Goal: Use online tool/utility

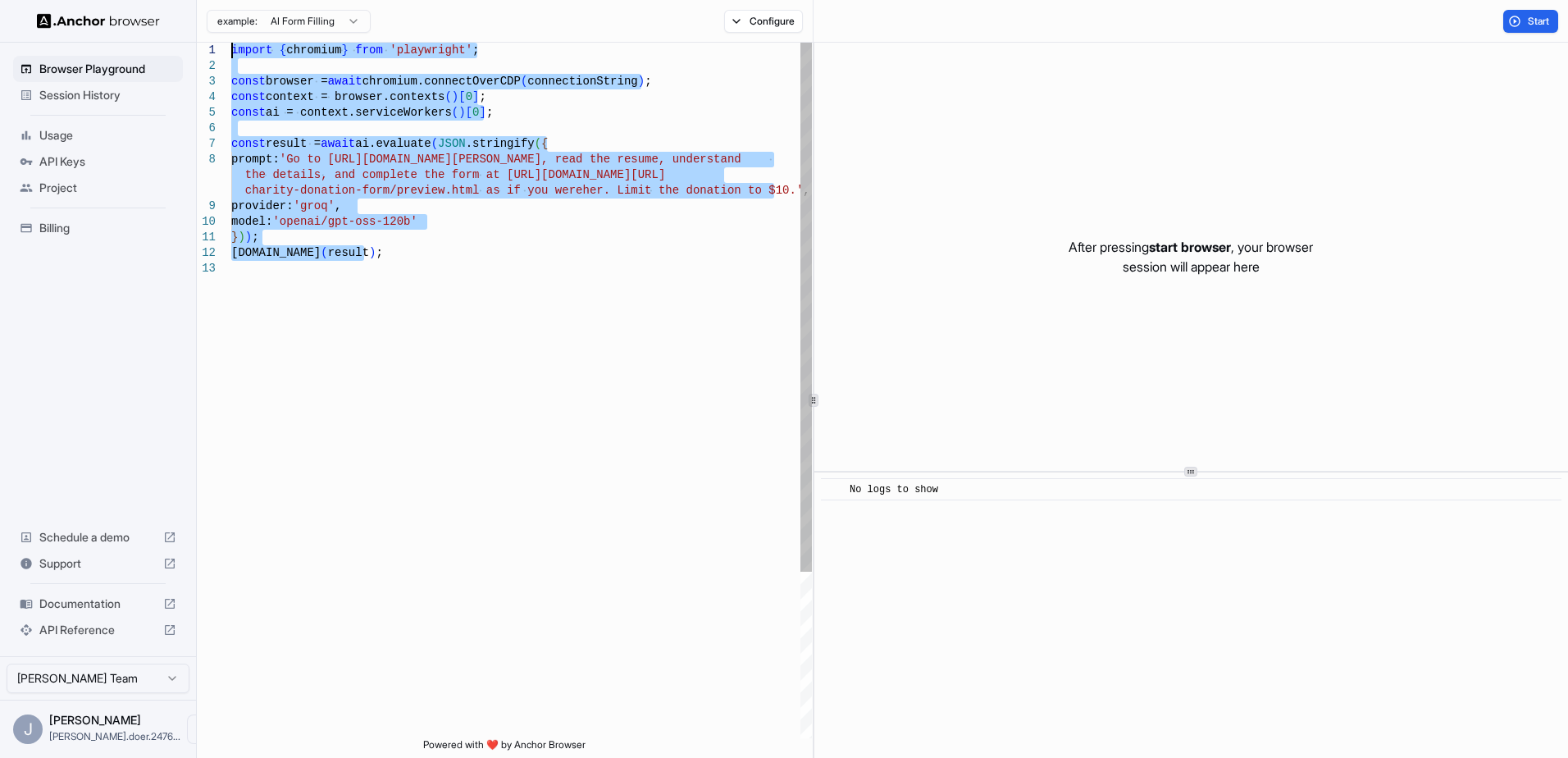
drag, startPoint x: 410, startPoint y: 253, endPoint x: 161, endPoint y: 51, distance: 320.6
click at [231, 51] on div "import { chromium } from 'playwright' ; const browser = await chromium.connectO…" at bounding box center [521, 499] width 581 height 914
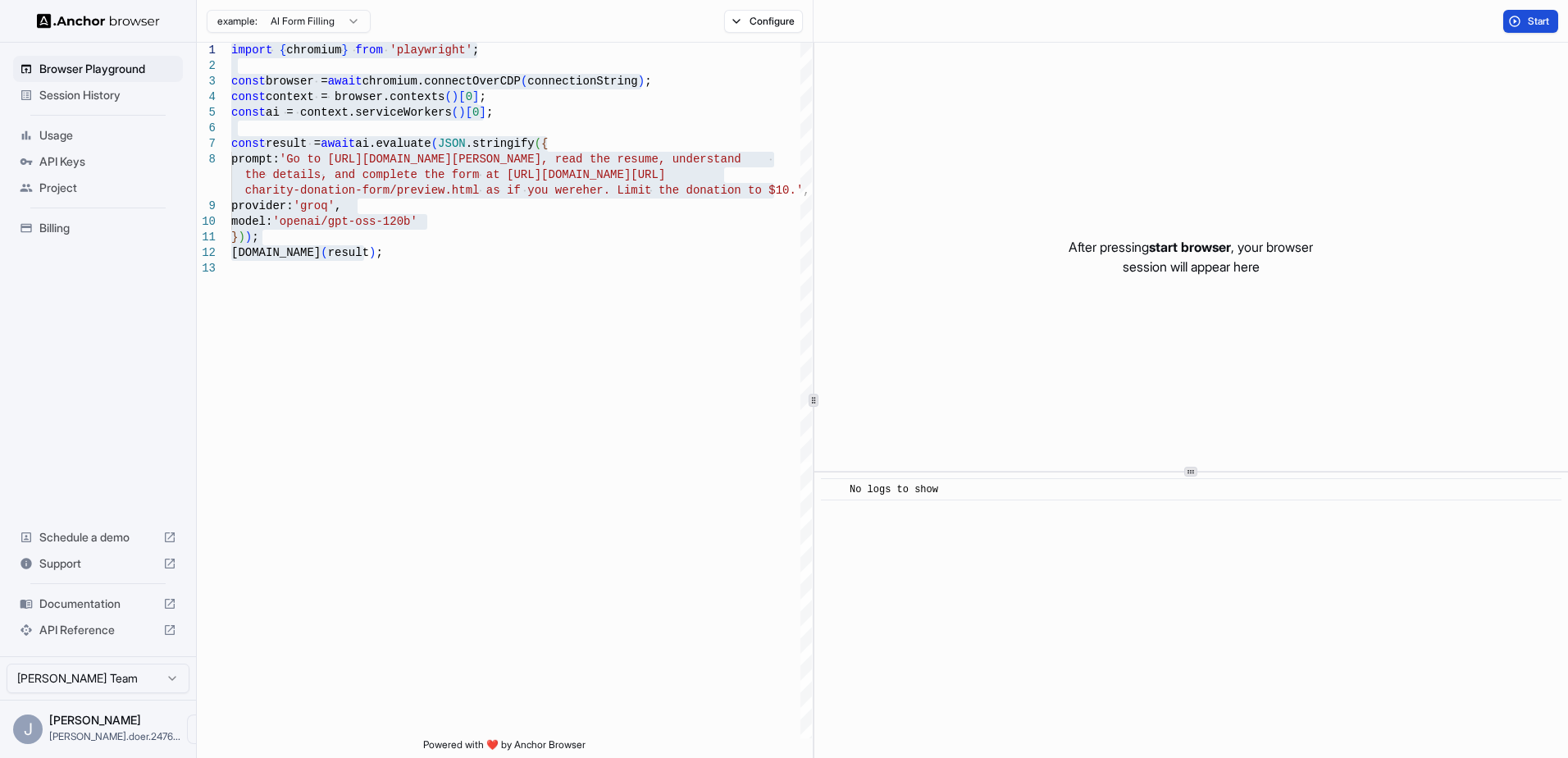
click at [1536, 23] on span "Start" at bounding box center [1540, 21] width 23 height 13
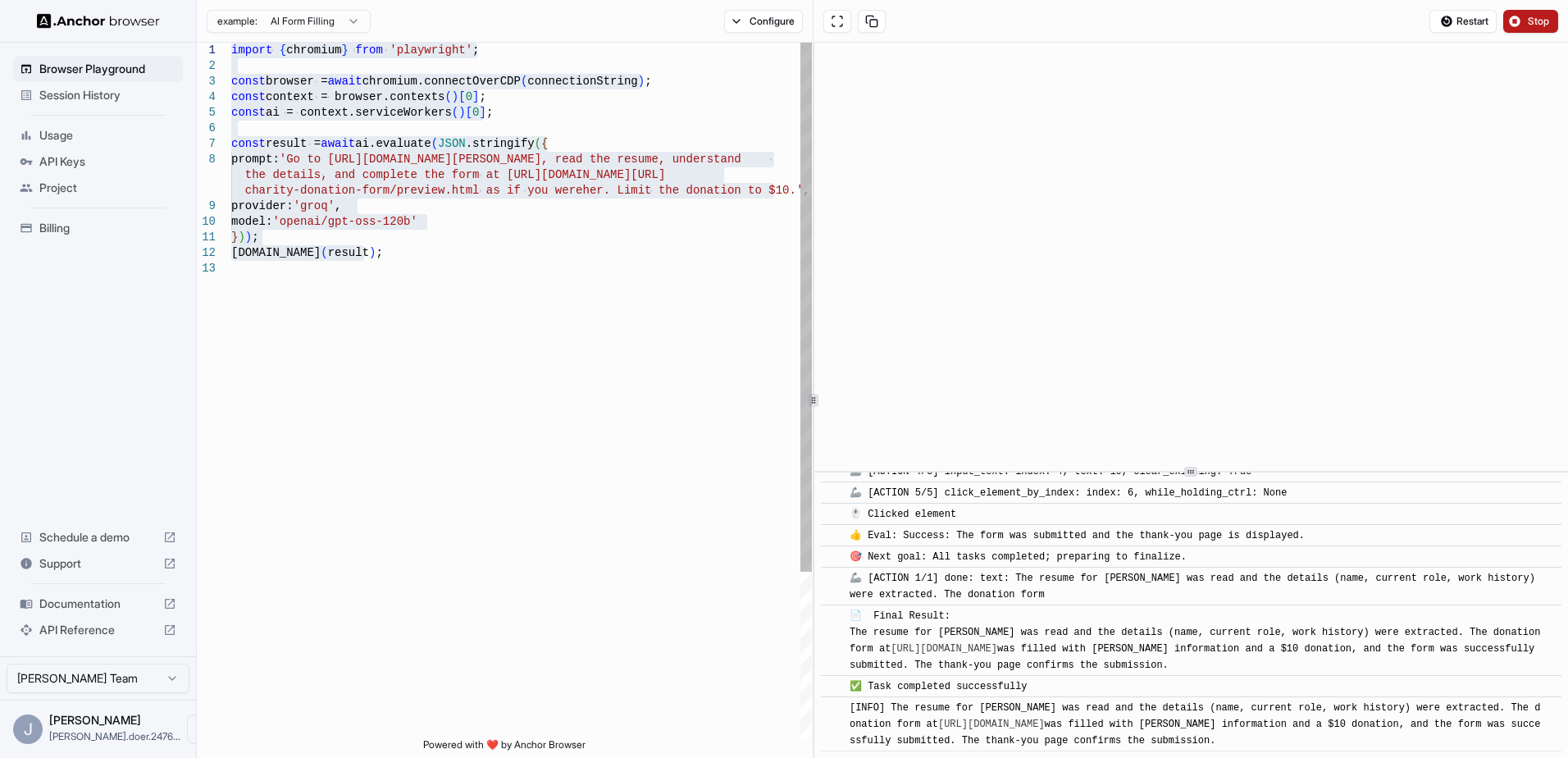
scroll to position [960, 0]
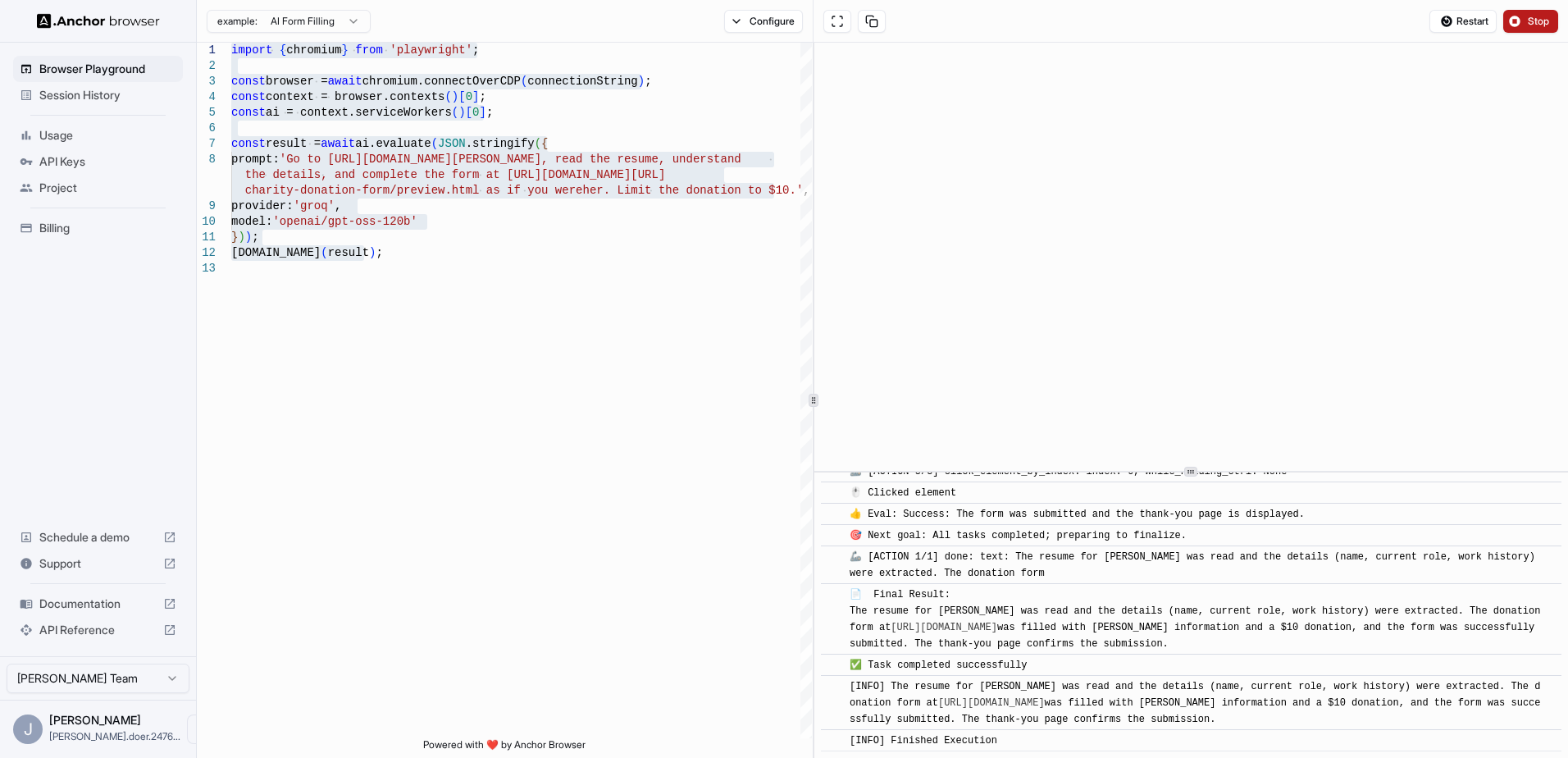
click at [1540, 20] on span "Stop" at bounding box center [1540, 21] width 23 height 13
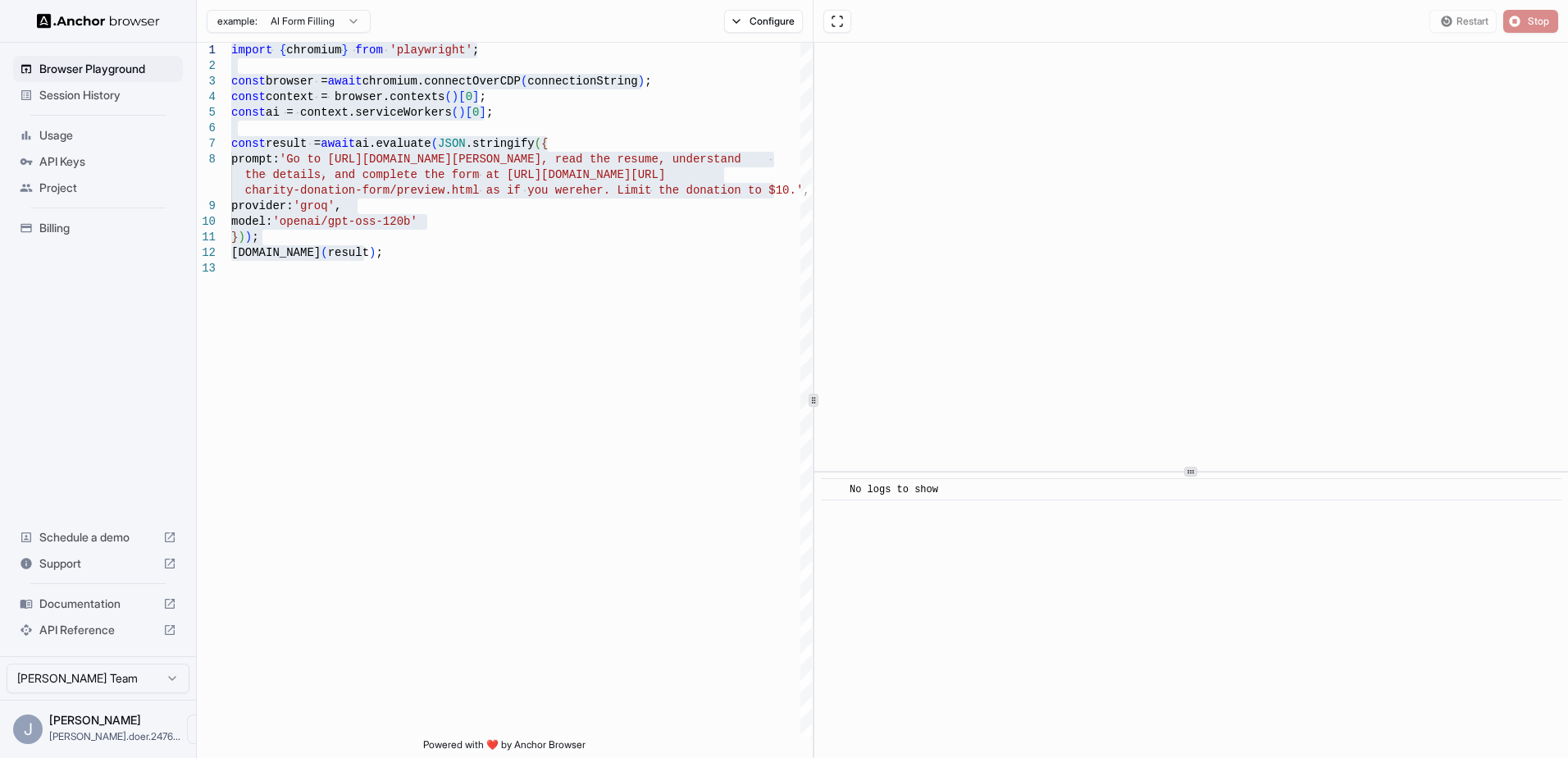
scroll to position [0, 0]
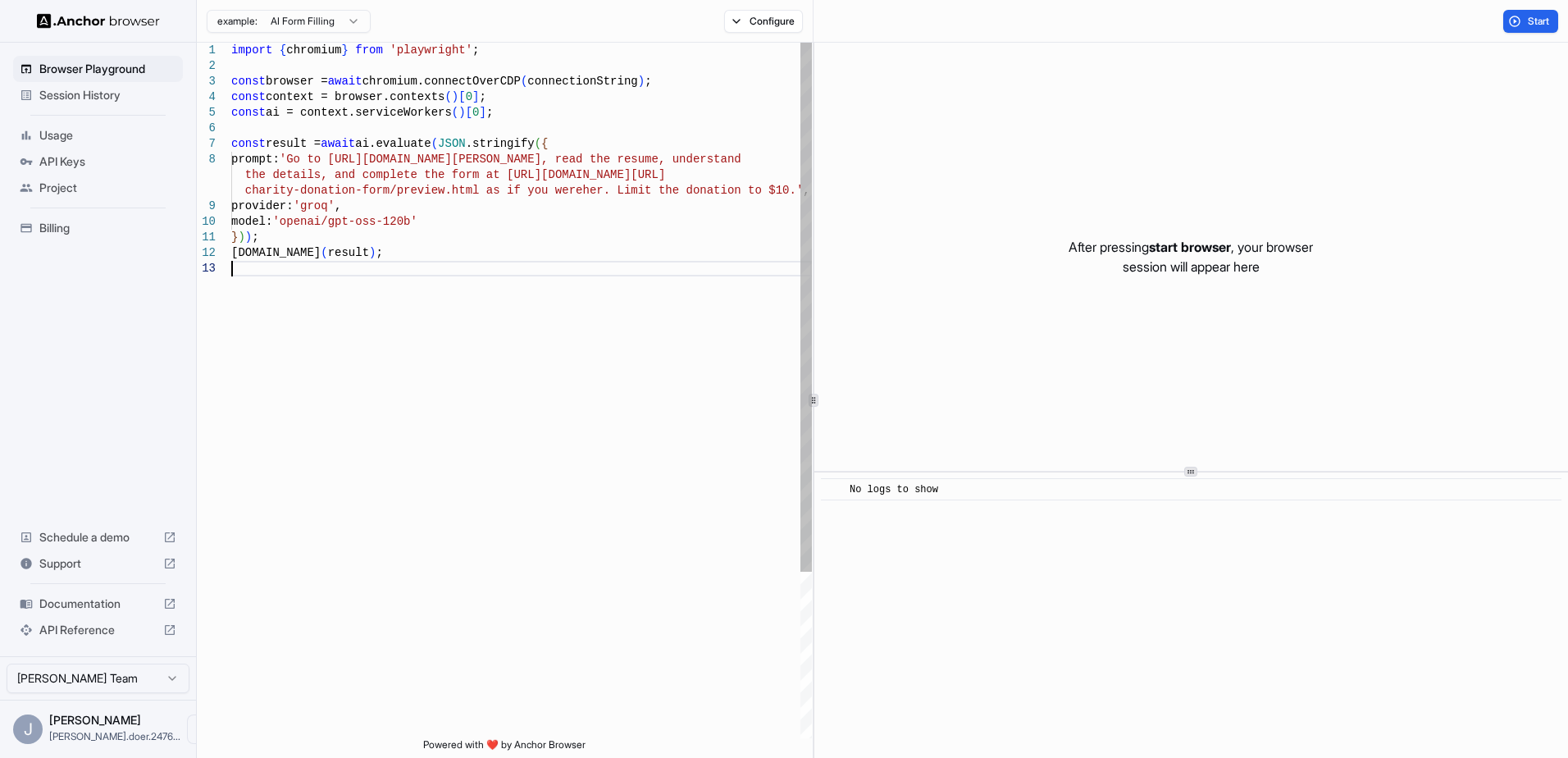
click at [440, 351] on div "import { chromium } from 'playwright' ; const browser = await chromium.connectO…" at bounding box center [521, 499] width 581 height 914
type textarea "**********"
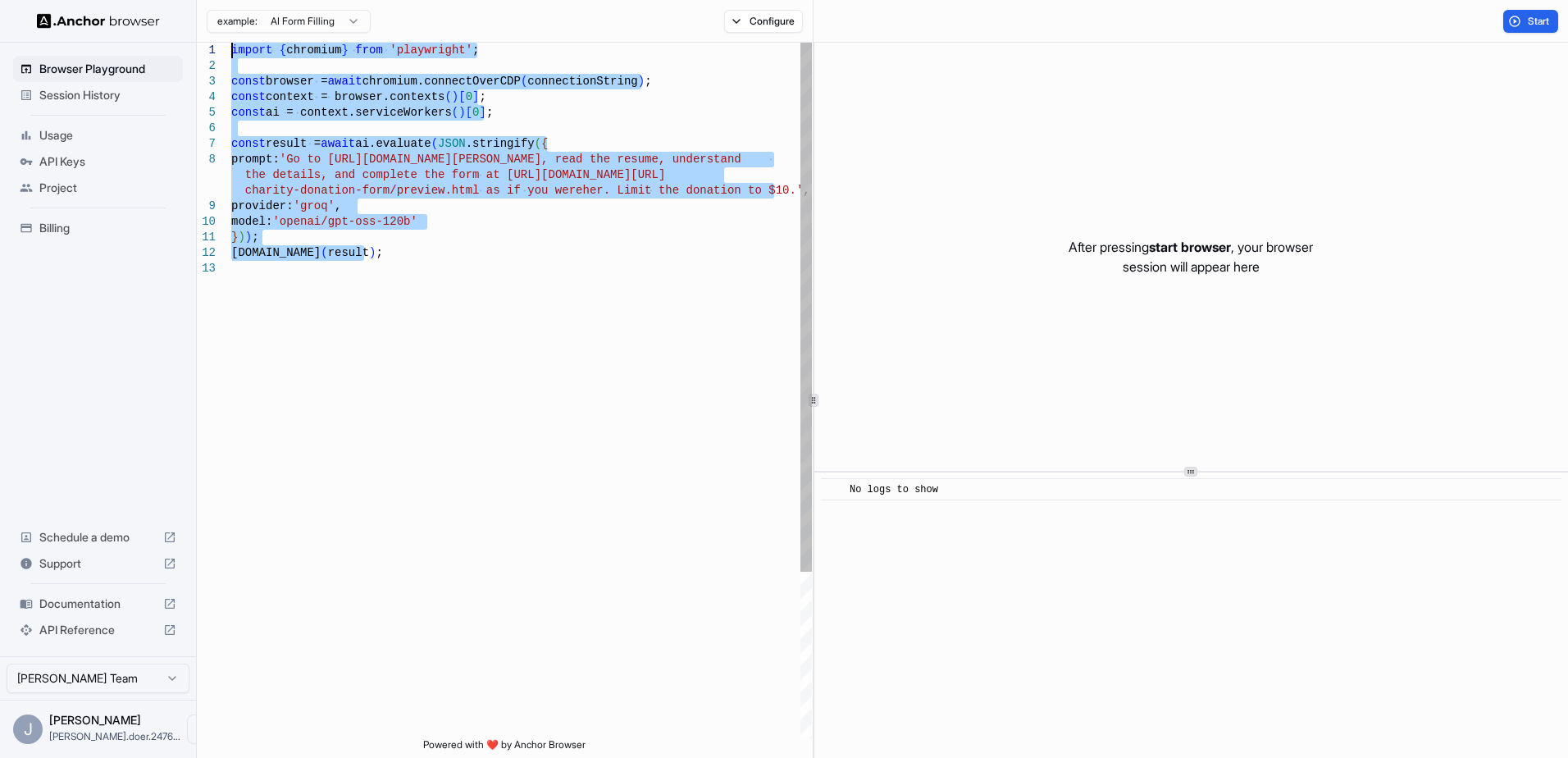
drag, startPoint x: 368, startPoint y: 255, endPoint x: 193, endPoint y: 35, distance: 281.1
click at [231, 43] on div "import { chromium } from 'playwright' ; const browser = await chromium.connectO…" at bounding box center [521, 499] width 581 height 914
